Goal: Information Seeking & Learning: Learn about a topic

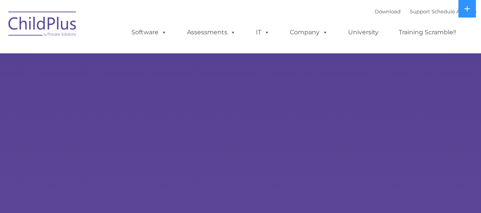
select select "MEDIUM"
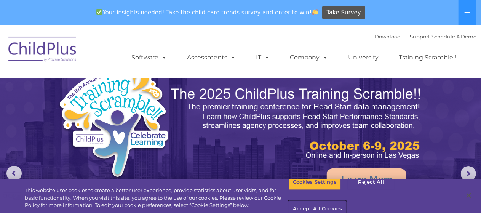
click at [346, 201] on button "Accept All Cookies" at bounding box center [318, 209] width 58 height 16
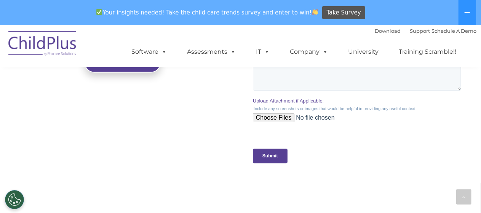
scroll to position [945, 0]
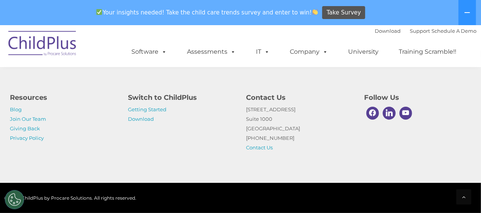
click at [34, 45] on img at bounding box center [43, 45] width 76 height 38
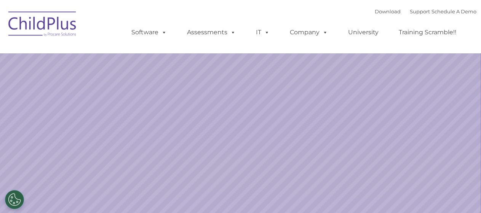
select select "MEDIUM"
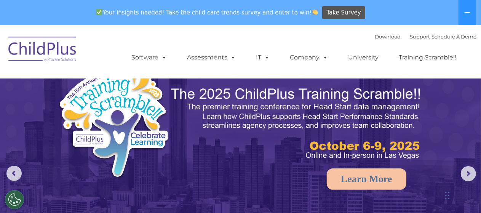
click at [479, 10] on div "Your insights needed! Take the child care trends survey and enter to win! Take …" at bounding box center [240, 12] width 481 height 25
click at [473, 11] on button at bounding box center [468, 12] width 18 height 25
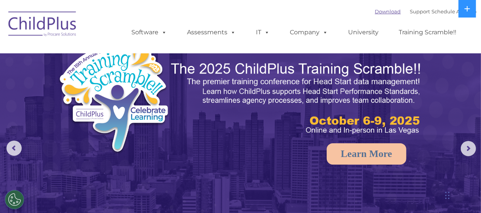
click at [375, 11] on link "Download" at bounding box center [388, 11] width 26 height 6
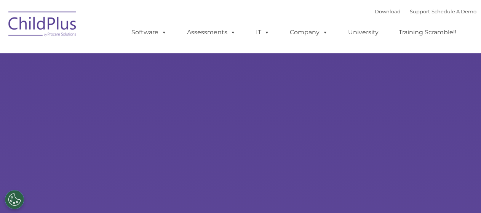
select select "MEDIUM"
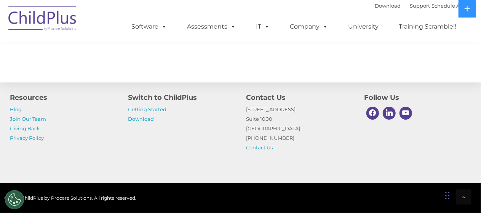
scroll to position [932, 0]
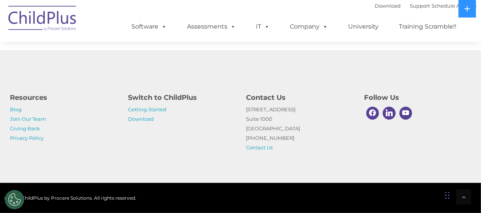
click at [448, 198] on div "Chat Widget" at bounding box center [462, 194] width 38 height 37
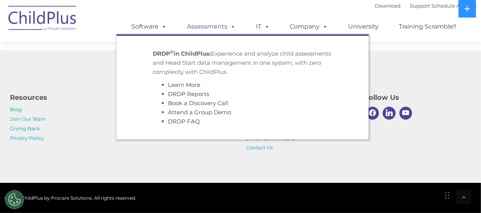
click at [226, 25] on link "Assessments" at bounding box center [212, 26] width 64 height 15
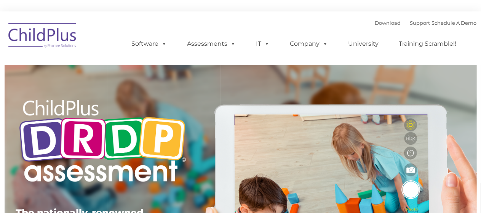
type input ""
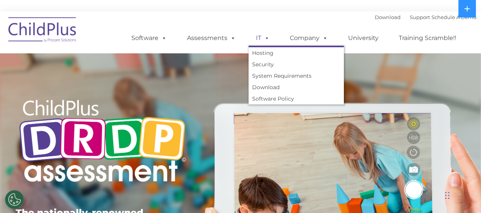
click at [260, 38] on link "IT" at bounding box center [263, 37] width 29 height 15
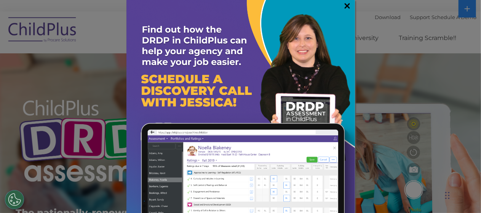
click at [343, 8] on link "×" at bounding box center [347, 6] width 9 height 8
